Goal: Task Accomplishment & Management: Manage account settings

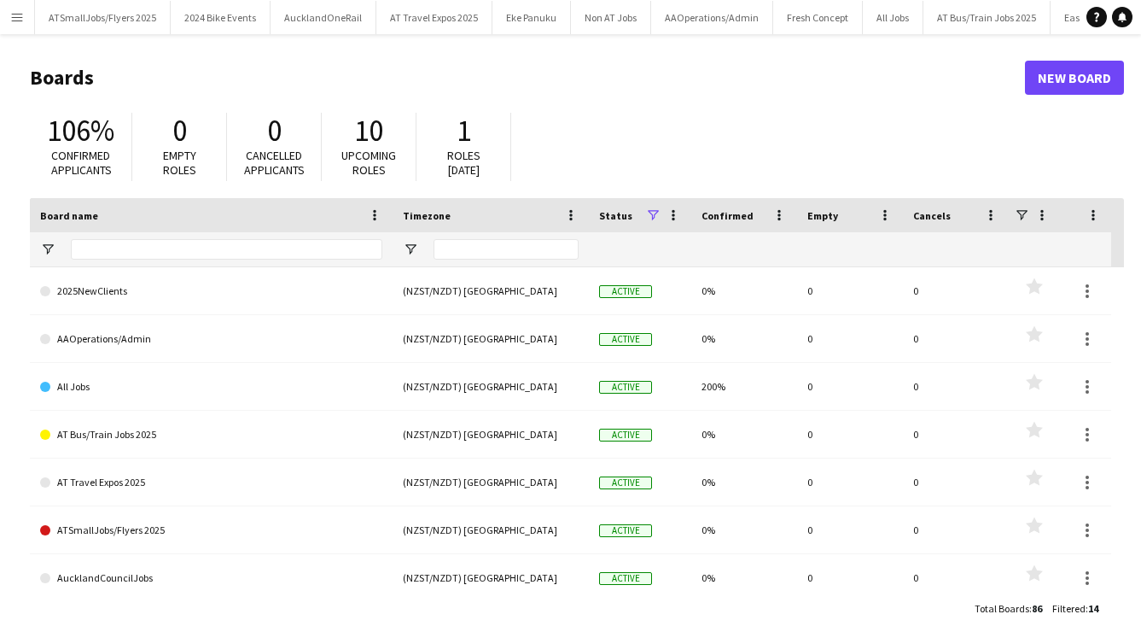
click at [19, 15] on app-icon "Menu" at bounding box center [17, 17] width 14 height 14
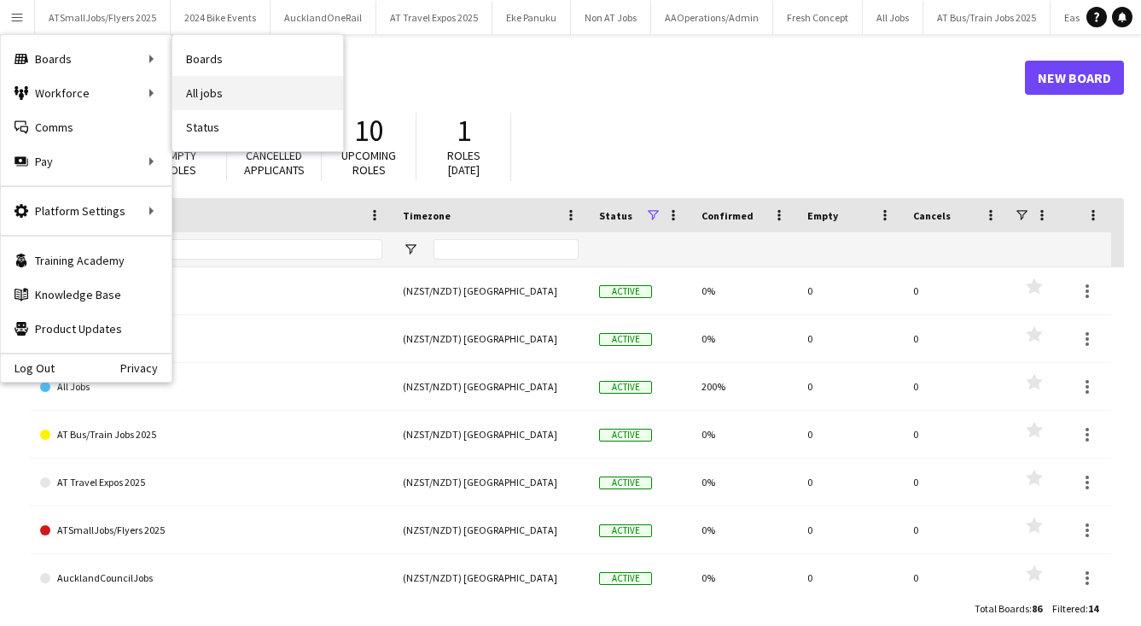
click at [216, 92] on link "All jobs" at bounding box center [257, 93] width 171 height 34
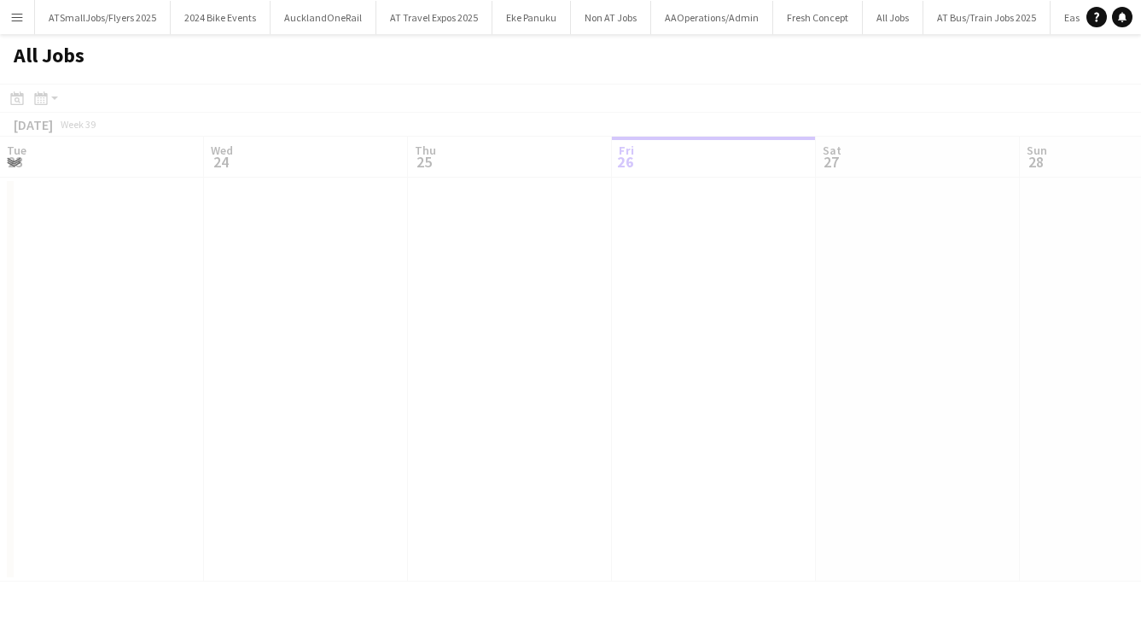
scroll to position [0, 408]
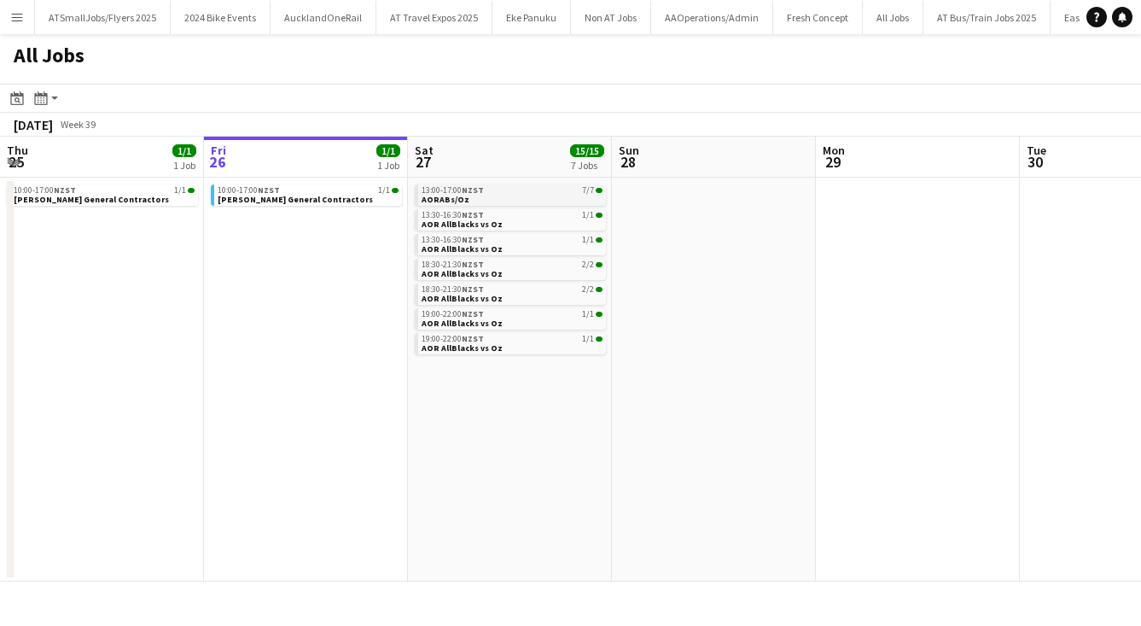
click at [511, 197] on link "13:00-17:00 NZST 7/7 AORABs/Oz" at bounding box center [512, 194] width 181 height 20
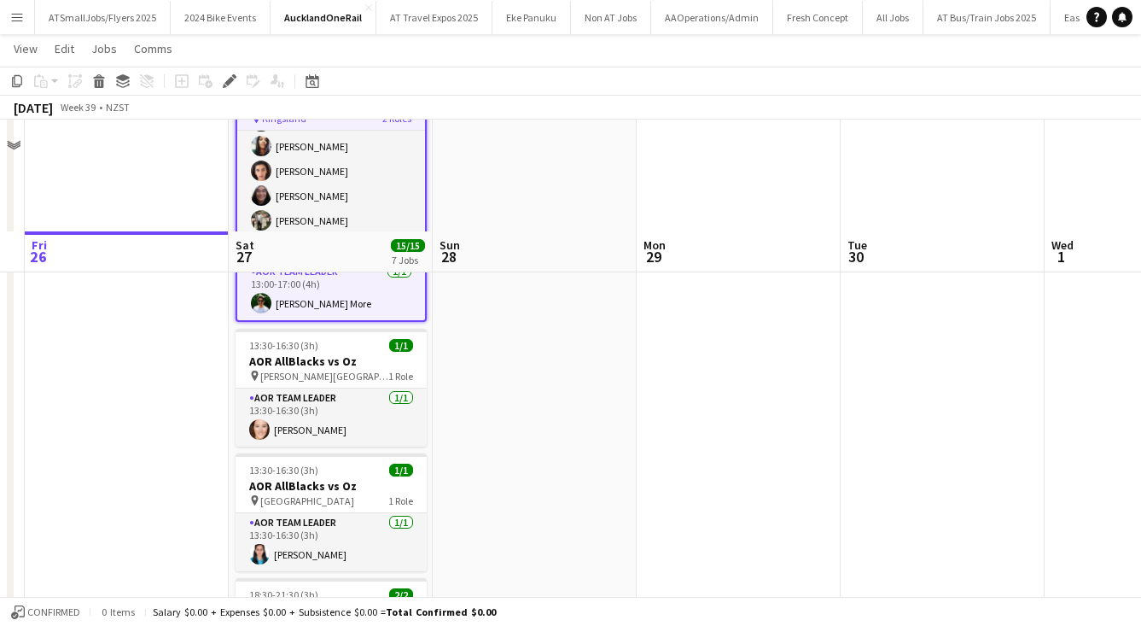
scroll to position [424, 0]
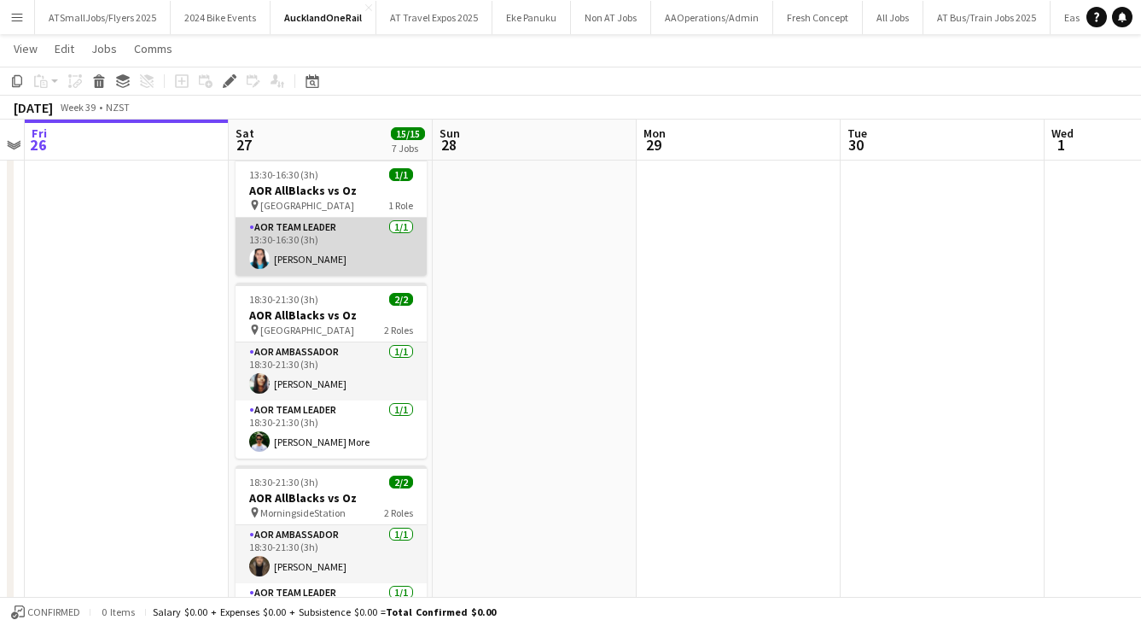
click at [323, 256] on app-card-role "AOR Team Leader [DATE] 13:30-16:30 (3h) [PERSON_NAME]" at bounding box center [331, 247] width 191 height 58
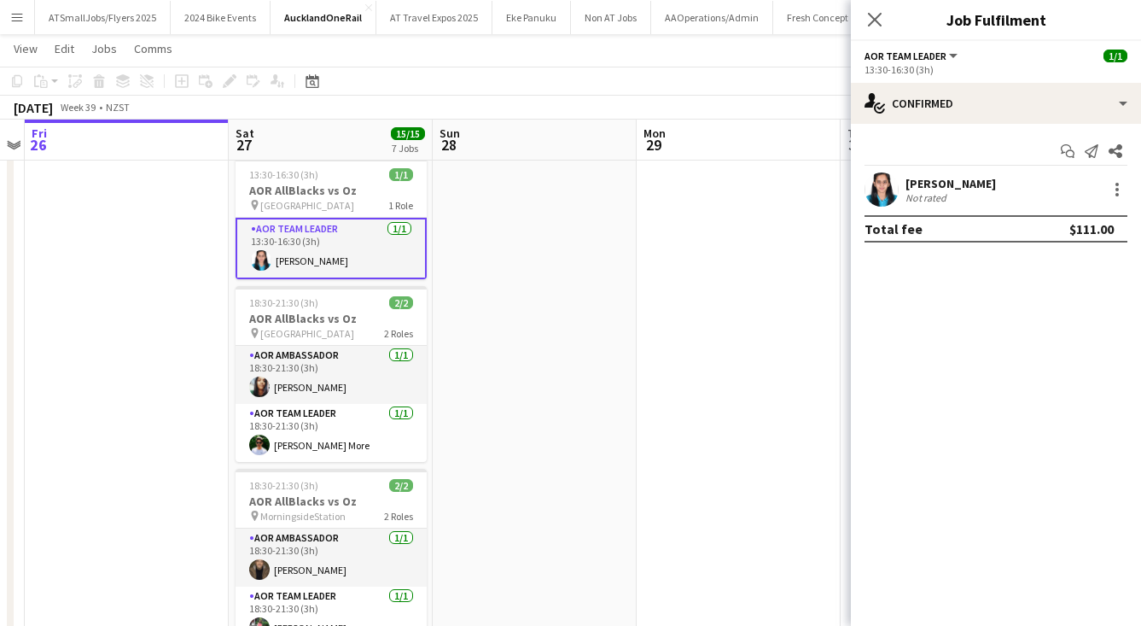
scroll to position [47, 0]
click at [965, 187] on div "[PERSON_NAME]" at bounding box center [956, 183] width 103 height 15
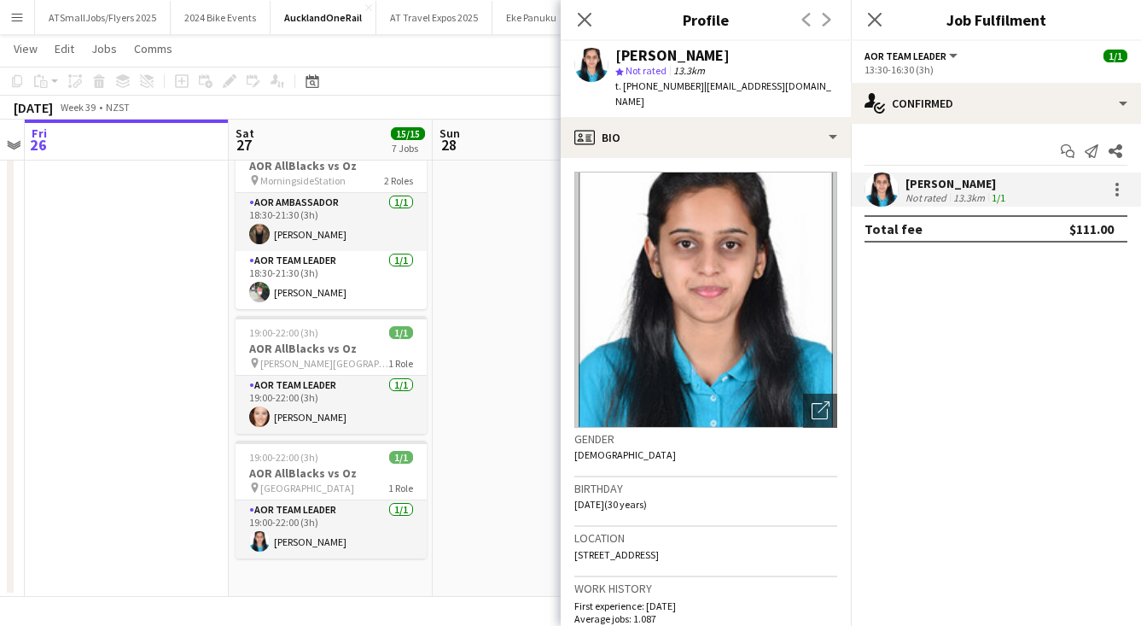
scroll to position [0, 583]
click at [586, 19] on icon "Close pop-in" at bounding box center [584, 19] width 16 height 16
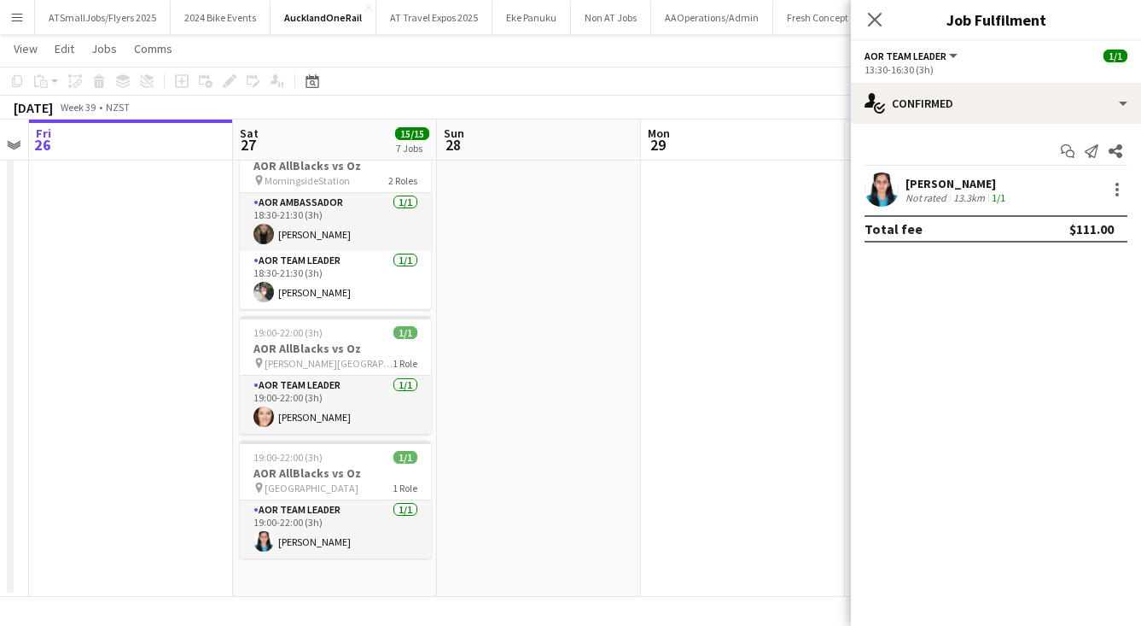
click at [1009, 191] on div "Not rated 13.3km 1/1" at bounding box center [956, 197] width 103 height 13
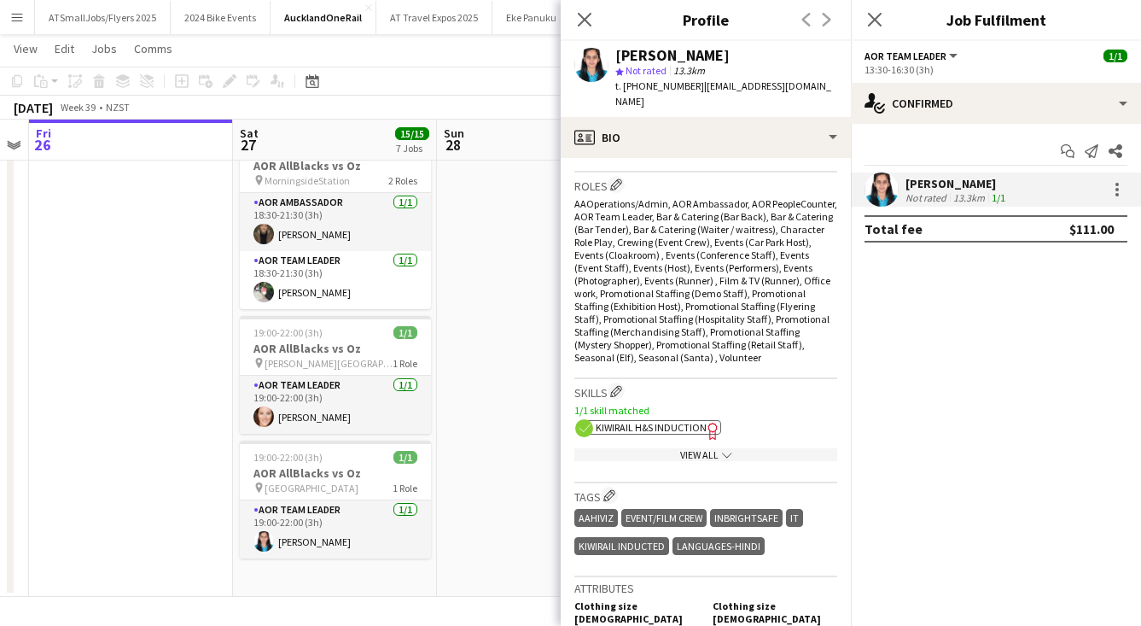
scroll to position [758, 0]
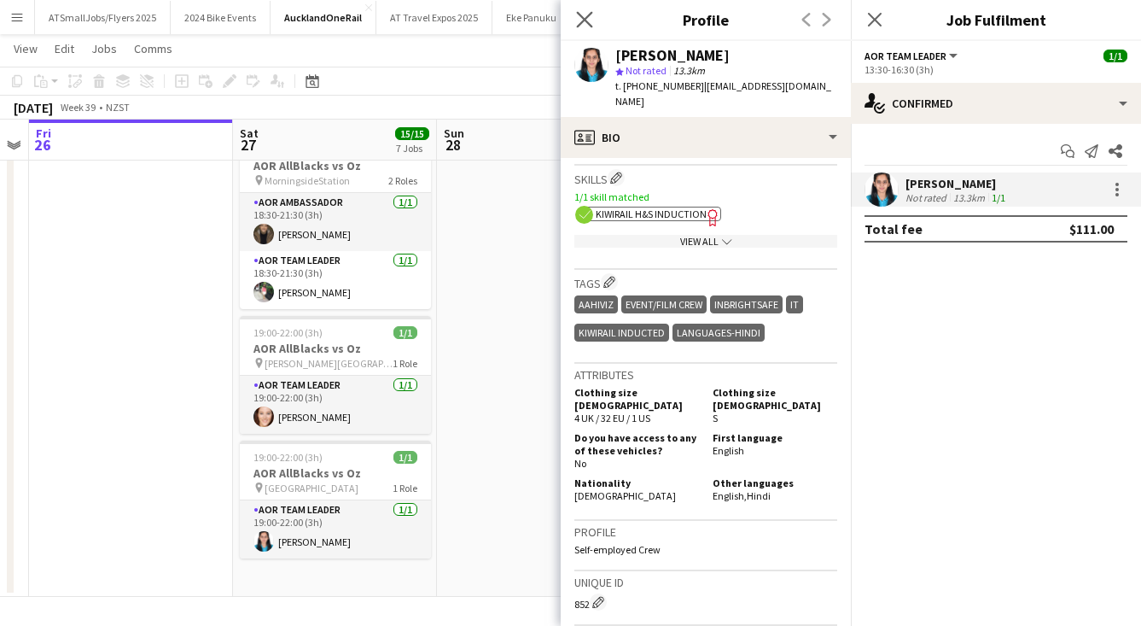
click at [587, 17] on icon at bounding box center [584, 19] width 16 height 16
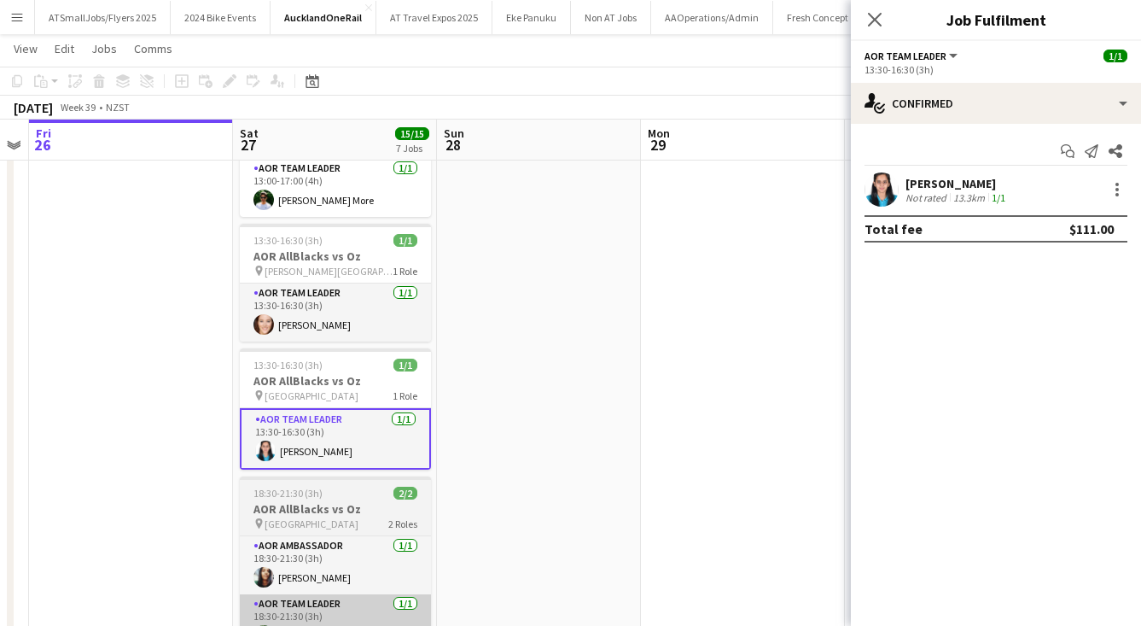
scroll to position [0, 0]
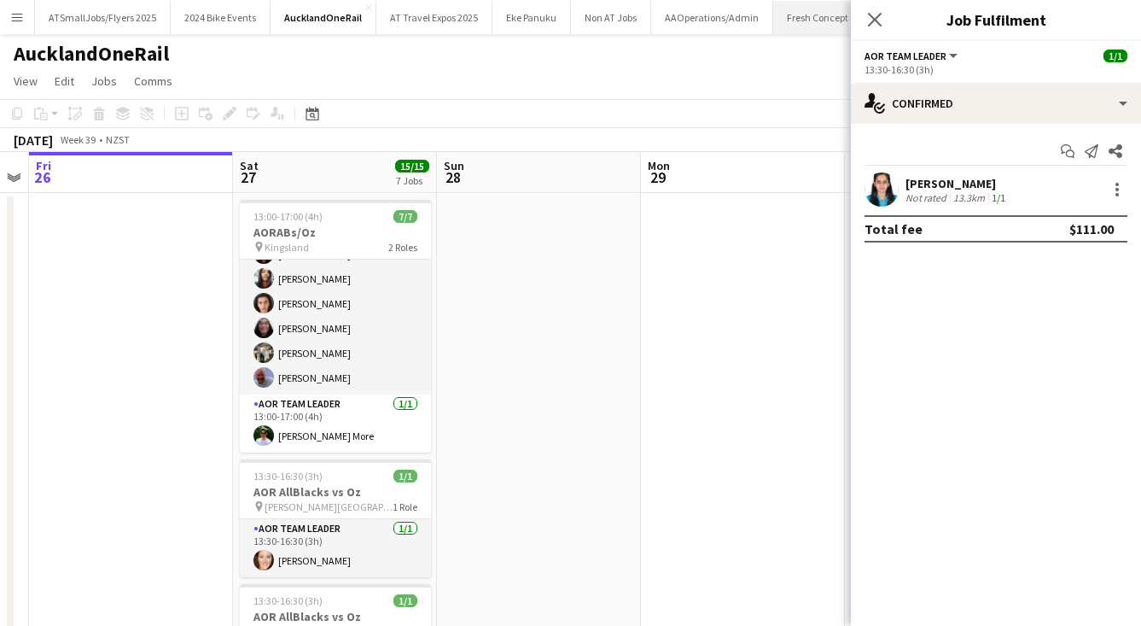
drag, startPoint x: 875, startPoint y: 18, endPoint x: 826, endPoint y: 9, distance: 49.4
click at [875, 18] on icon at bounding box center [875, 20] width 14 height 14
